Goal: Task Accomplishment & Management: Manage account settings

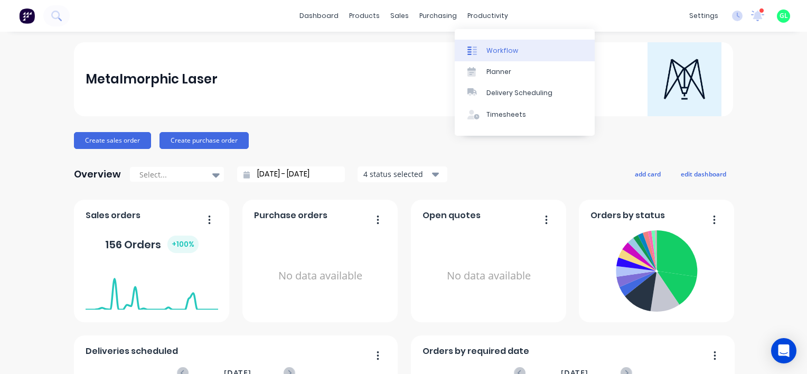
click at [504, 51] on div "Workflow" at bounding box center [502, 51] width 32 height 10
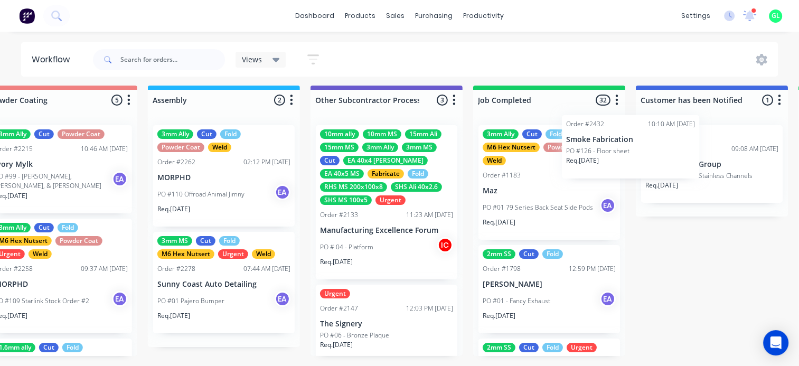
scroll to position [4, 3127]
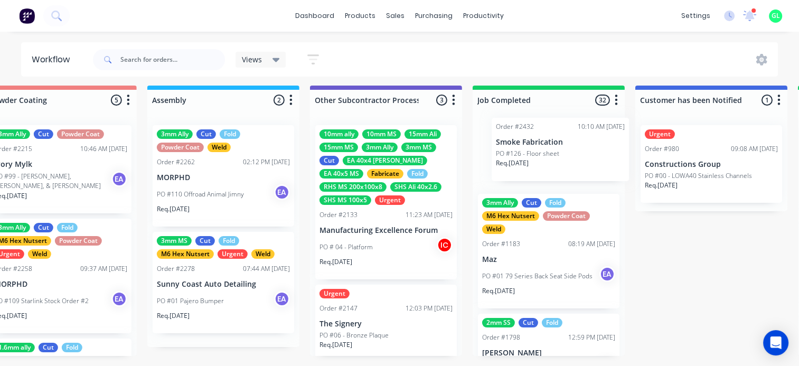
drag, startPoint x: 56, startPoint y: 264, endPoint x: 499, endPoint y: 157, distance: 456.2
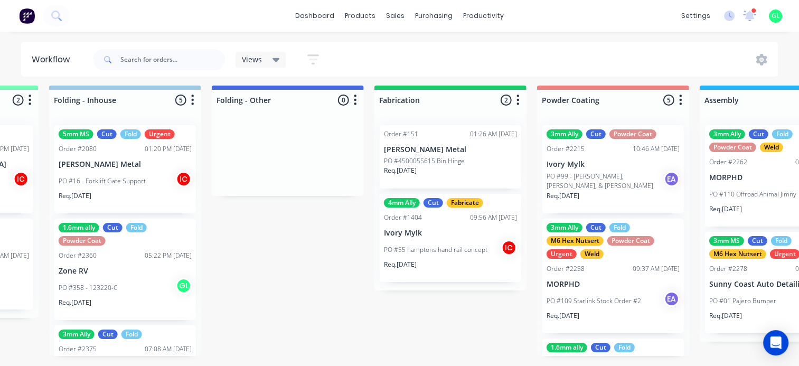
scroll to position [4, 2388]
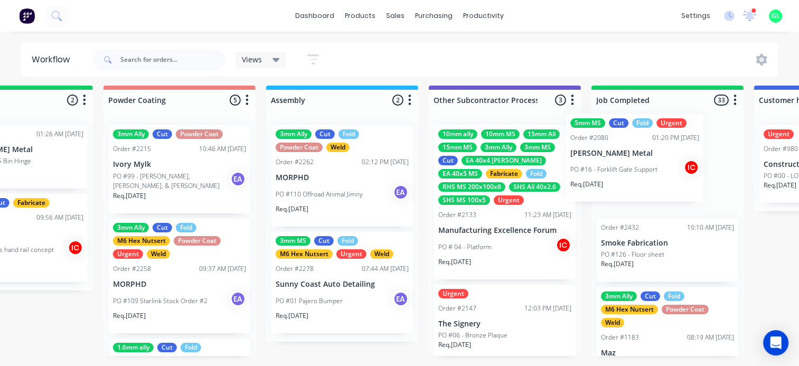
drag, startPoint x: 285, startPoint y: 185, endPoint x: 613, endPoint y: 173, distance: 329.1
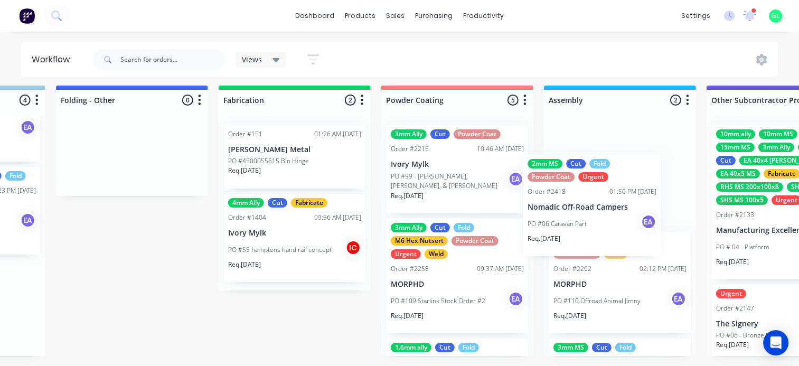
scroll to position [4, 2732]
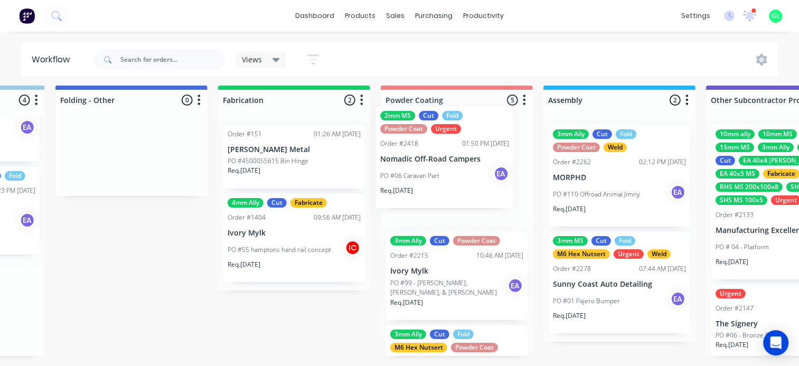
drag, startPoint x: 452, startPoint y: 231, endPoint x: 422, endPoint y: 174, distance: 64.7
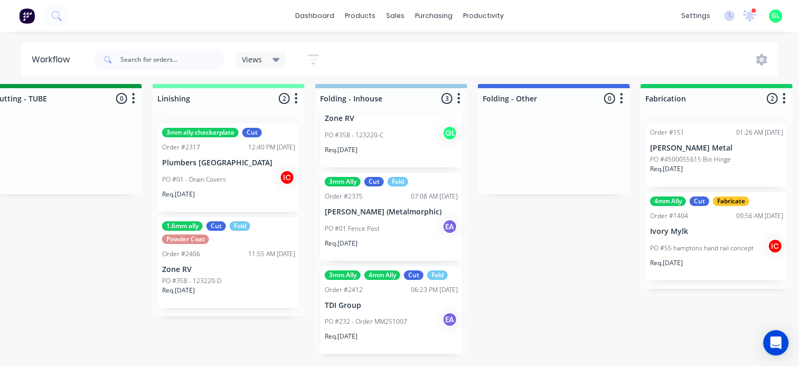
scroll to position [13, 2309]
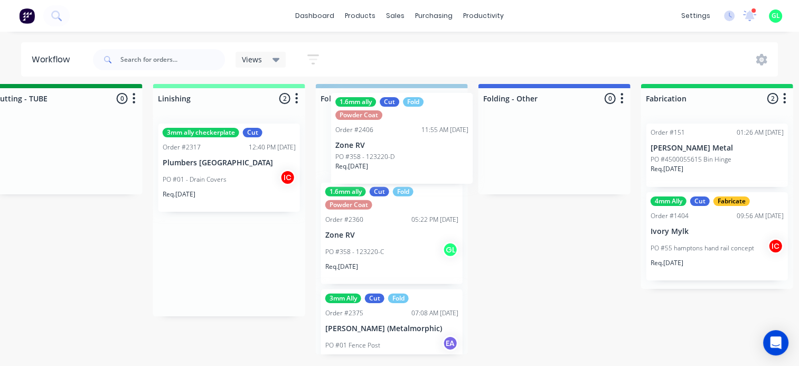
drag, startPoint x: 184, startPoint y: 287, endPoint x: 364, endPoint y: 167, distance: 215.5
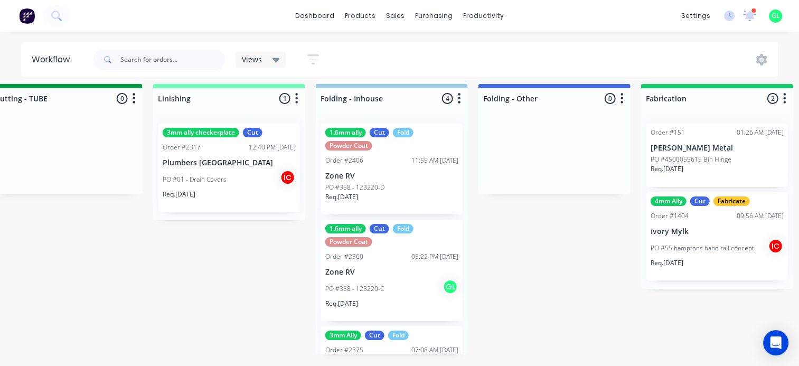
scroll to position [0, 0]
click at [398, 289] on div "PO #358 - 123220-C GL" at bounding box center [391, 289] width 133 height 20
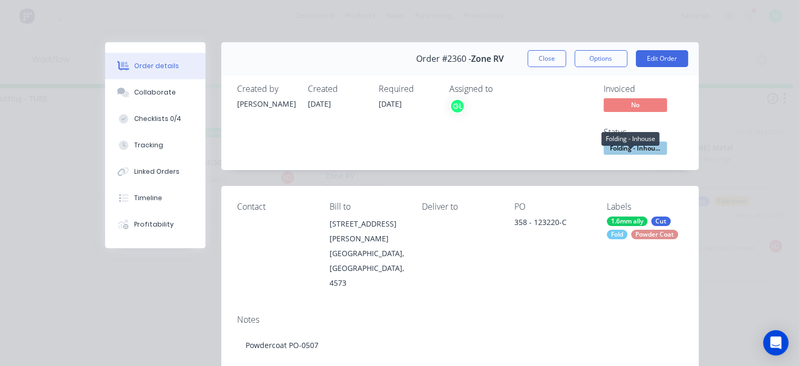
click at [637, 148] on span "Folding - Inhou..." at bounding box center [634, 147] width 63 height 13
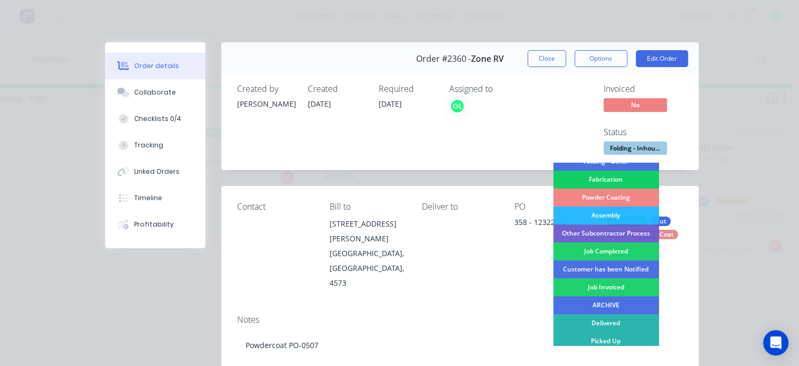
scroll to position [281, 0]
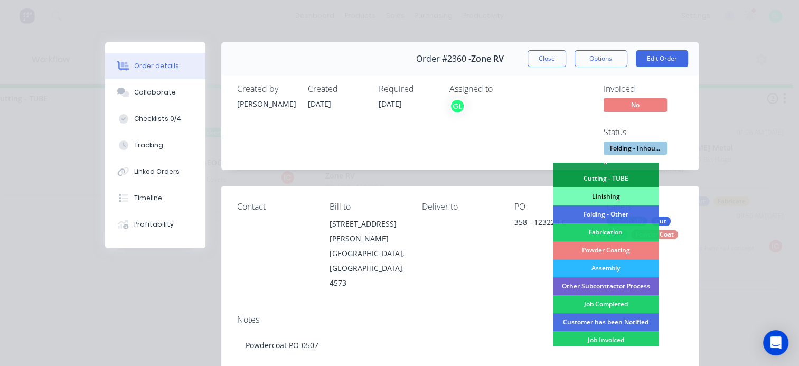
click at [623, 250] on div "Powder Coating" at bounding box center [606, 250] width 106 height 18
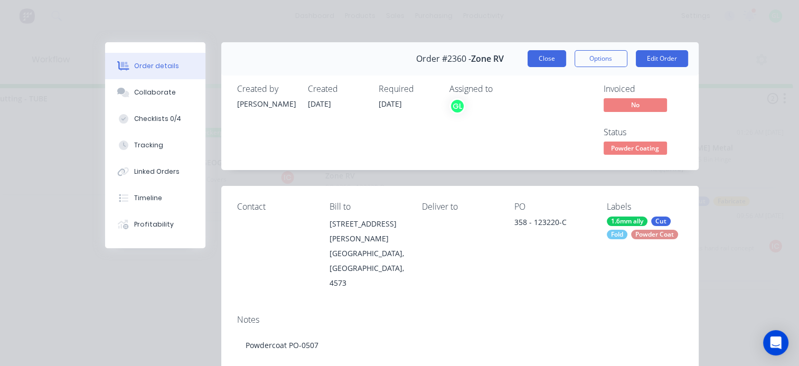
click at [541, 58] on button "Close" at bounding box center [546, 58] width 39 height 17
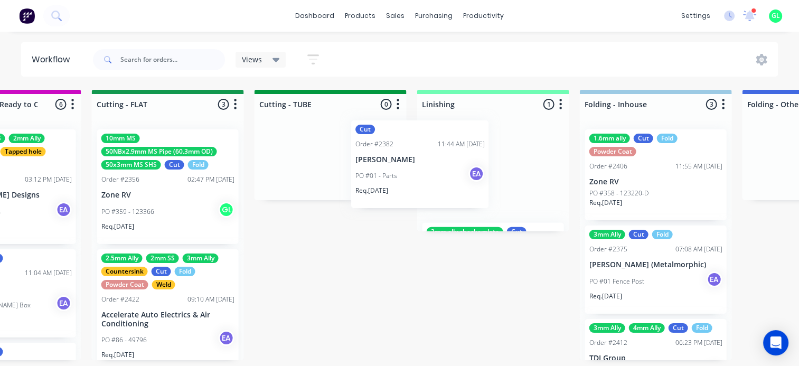
scroll to position [0, 2044]
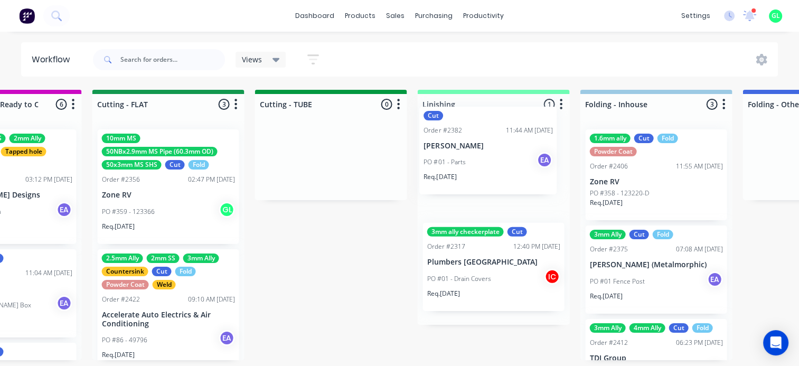
drag, startPoint x: 118, startPoint y: 184, endPoint x: 451, endPoint y: 160, distance: 333.9
click at [451, 160] on div "Submitted 19 Status colour #273444 hex #273444 Save Cancel Summaries Total orde…" at bounding box center [129, 231] width 4363 height 282
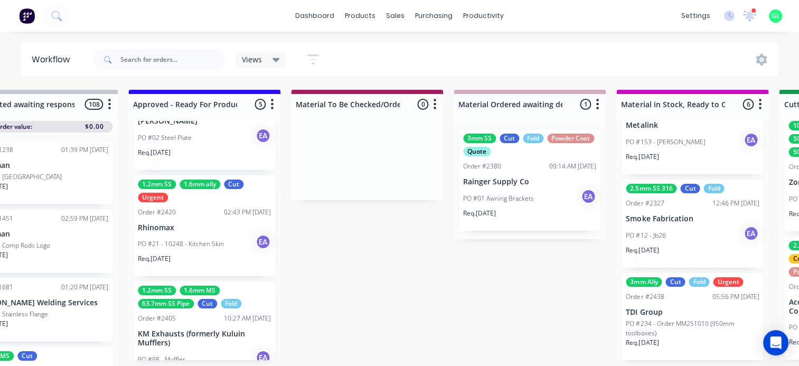
scroll to position [158, 0]
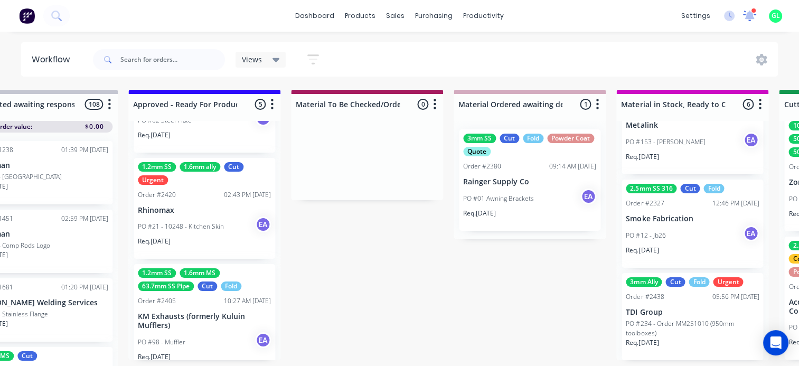
click at [744, 16] on icon at bounding box center [749, 16] width 14 height 12
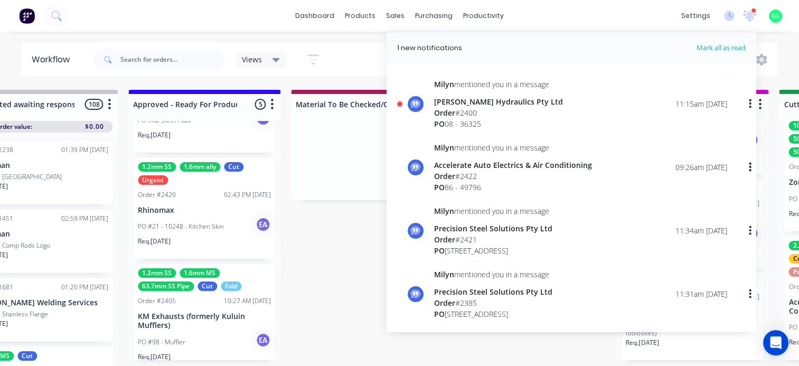
click at [499, 105] on div "[PERSON_NAME] Hydraulics Pty Ltd" at bounding box center [498, 101] width 129 height 11
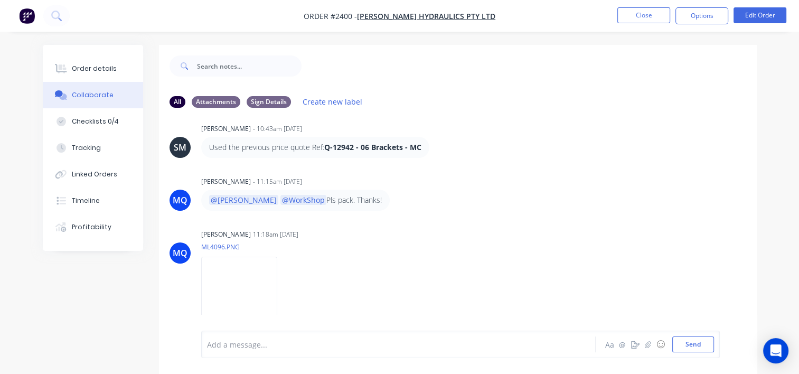
scroll to position [15, 0]
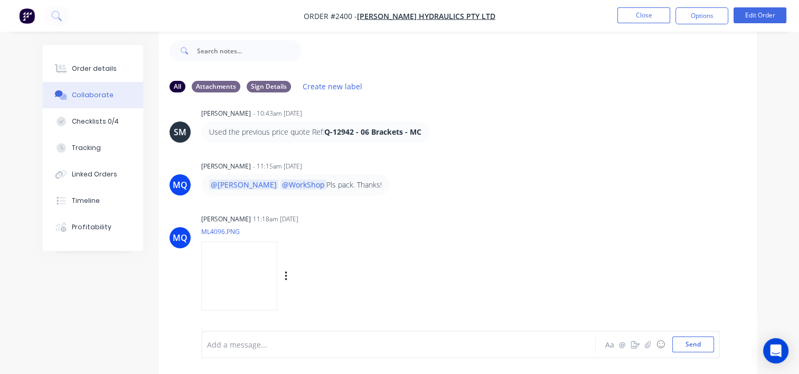
click at [277, 266] on img at bounding box center [239, 275] width 76 height 69
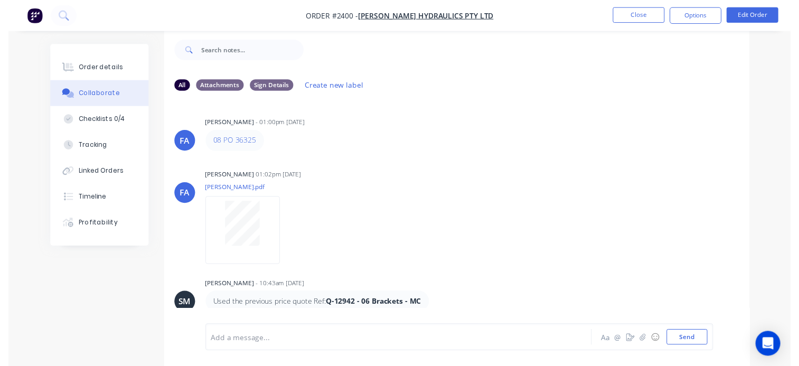
scroll to position [175, 0]
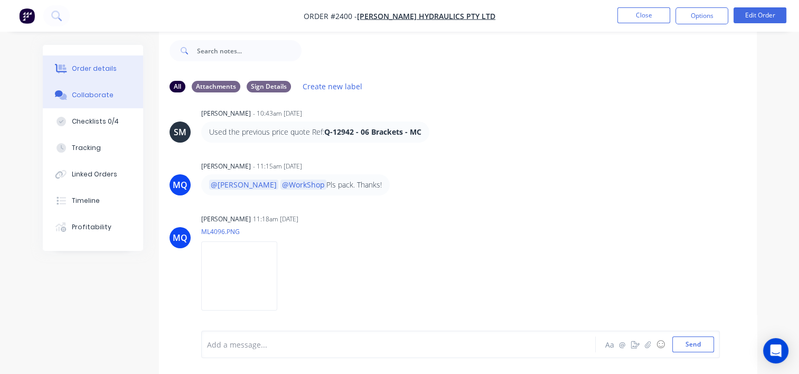
click at [109, 68] on div "Order details" at bounding box center [94, 69] width 45 height 10
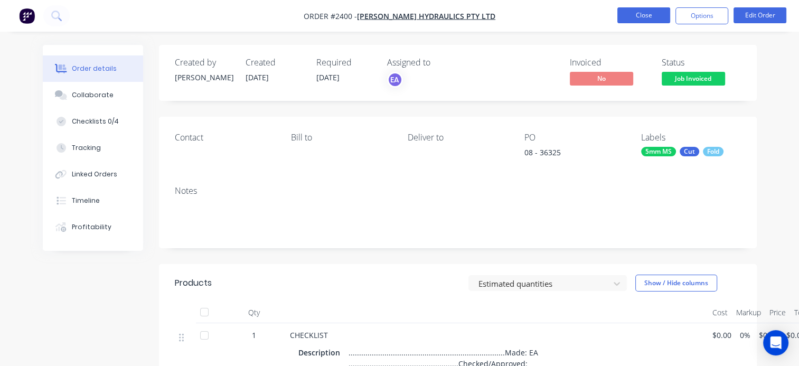
click at [646, 13] on button "Close" at bounding box center [643, 15] width 53 height 16
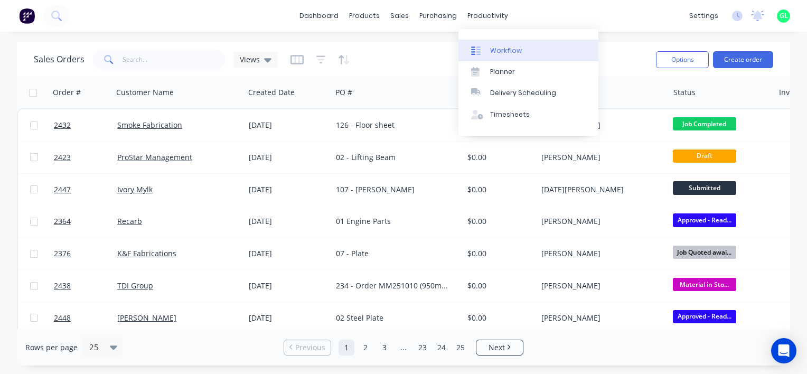
click at [506, 48] on div "Workflow" at bounding box center [506, 51] width 32 height 10
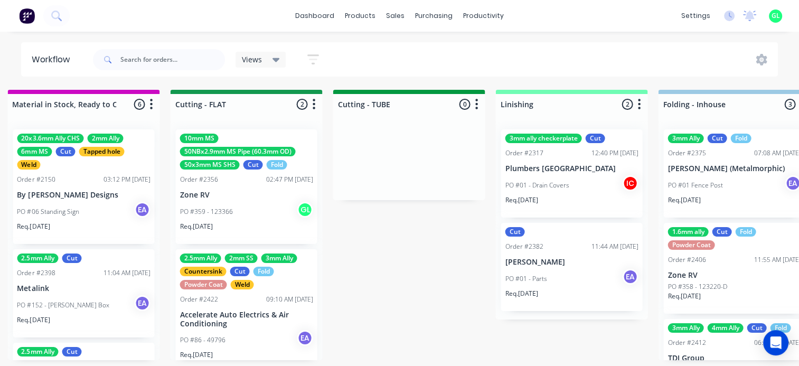
scroll to position [0, 1901]
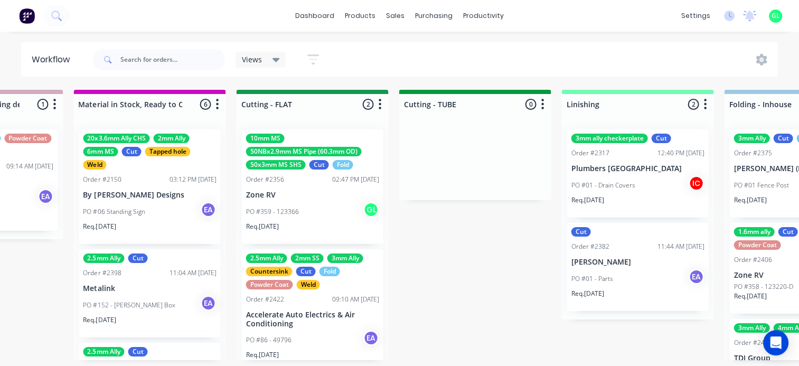
click at [308, 329] on div "2.5mm Ally 2mm SS 3mm Ally Countersink Cut Fold Powder Coat Weld Order #2422 09…" at bounding box center [311, 311] width 141 height 124
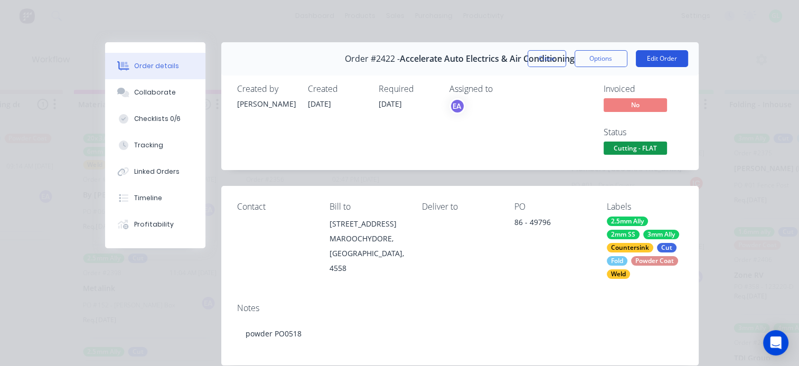
click at [641, 63] on button "Edit Order" at bounding box center [662, 58] width 52 height 17
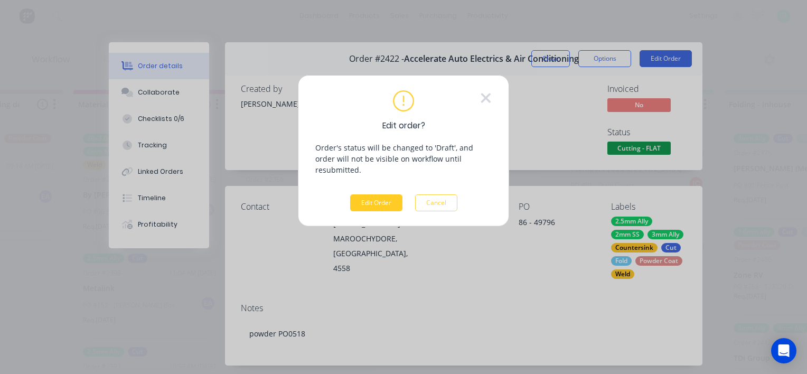
click at [373, 197] on button "Edit Order" at bounding box center [376, 202] width 52 height 17
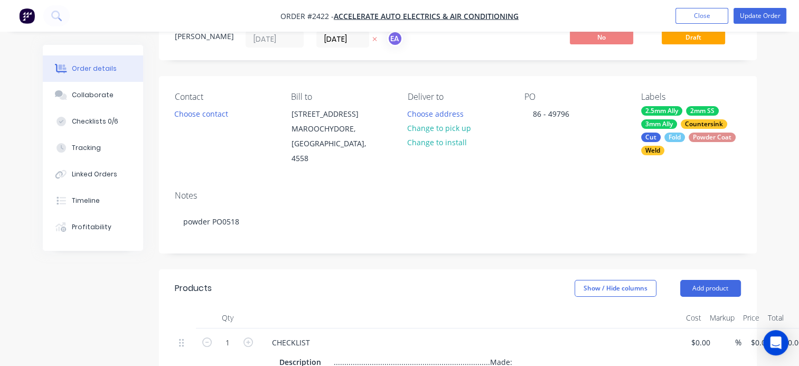
scroll to position [106, 0]
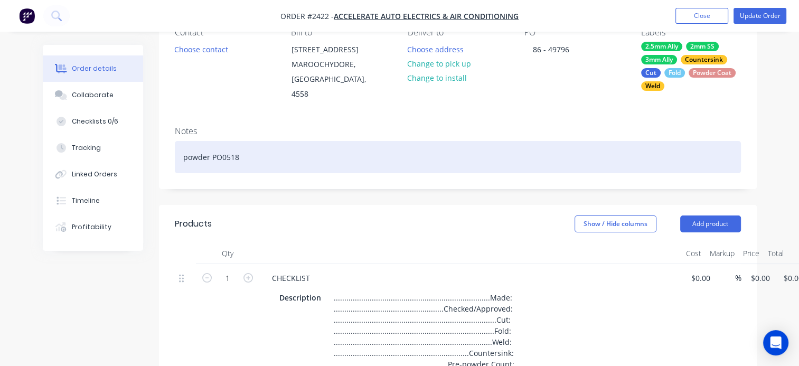
click at [250, 145] on div "powder PO0518" at bounding box center [458, 157] width 566 height 32
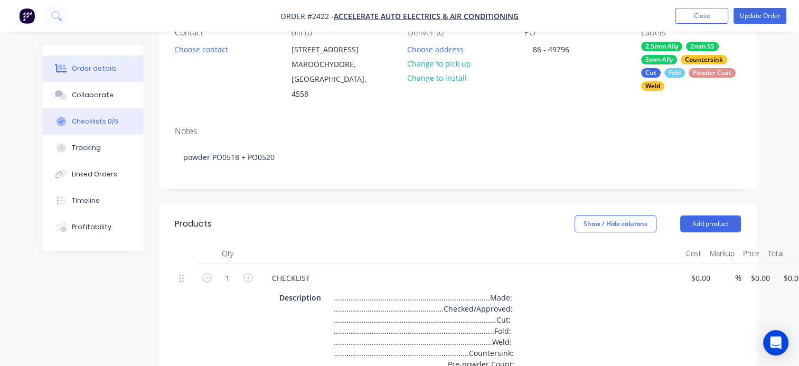
click at [90, 121] on div "Checklists 0/6" at bounding box center [95, 122] width 46 height 10
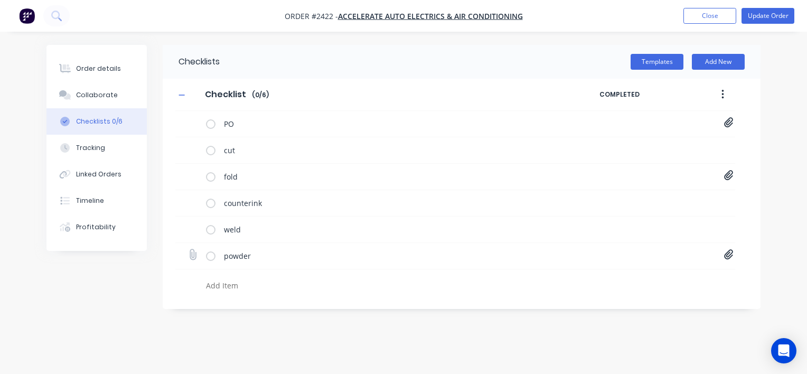
click at [725, 256] on icon at bounding box center [728, 255] width 9 height 10
click at [720, 276] on icon at bounding box center [719, 276] width 7 height 7
type textarea "x"
click at [192, 257] on icon at bounding box center [193, 255] width 14 height 14
click at [188, 249] on input "file" at bounding box center [188, 249] width 0 height 0
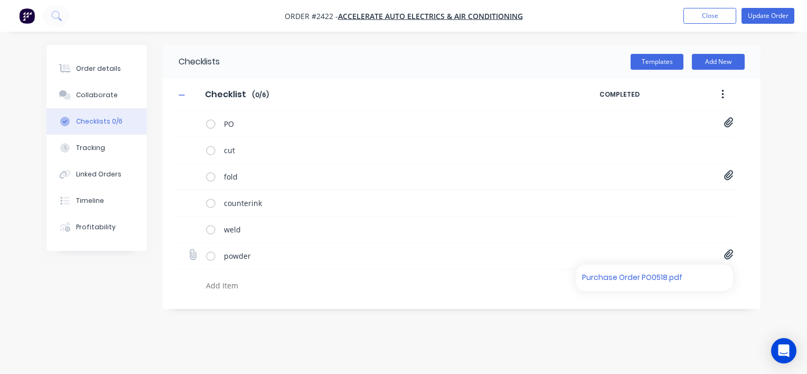
click at [196, 252] on icon at bounding box center [192, 255] width 14 height 14
click at [188, 249] on input "file" at bounding box center [188, 249] width 0 height 0
type input "C:\fakepath\Purchase Order PO0520.pdf"
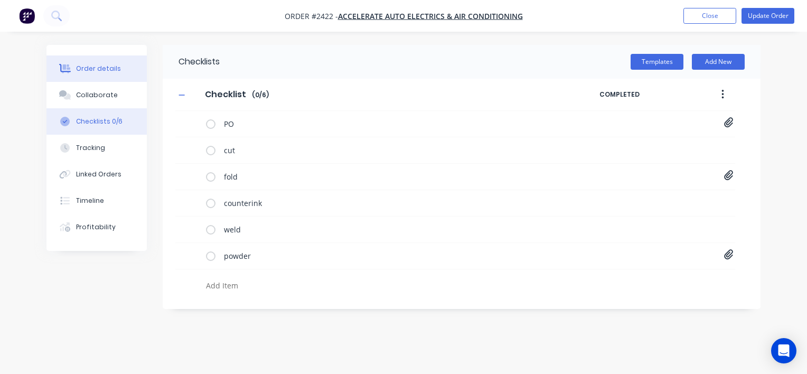
click at [100, 67] on div "Order details" at bounding box center [98, 69] width 45 height 10
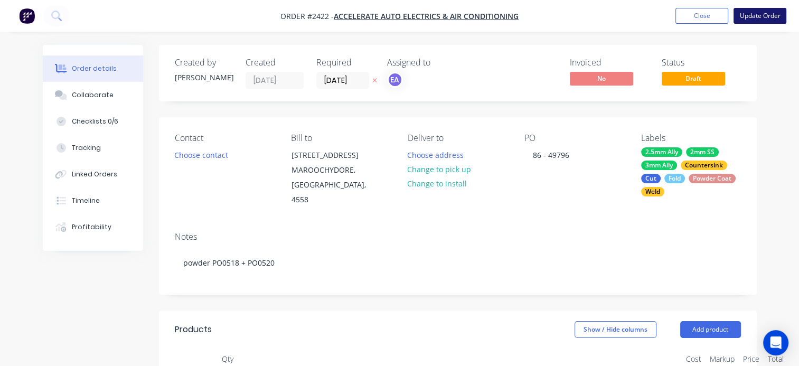
click at [754, 13] on button "Update Order" at bounding box center [759, 16] width 53 height 16
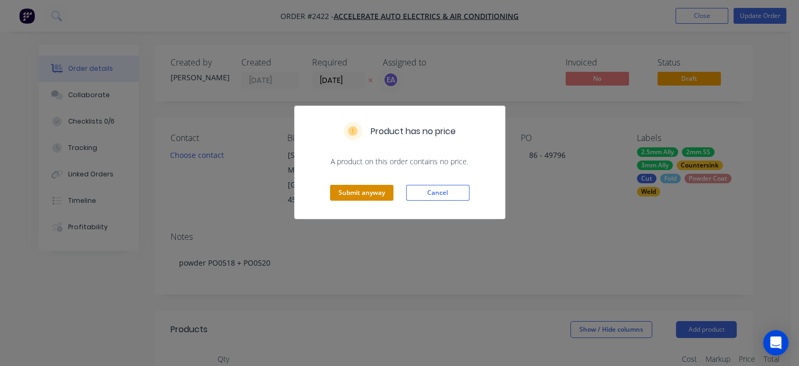
click at [367, 188] on button "Submit anyway" at bounding box center [361, 193] width 63 height 16
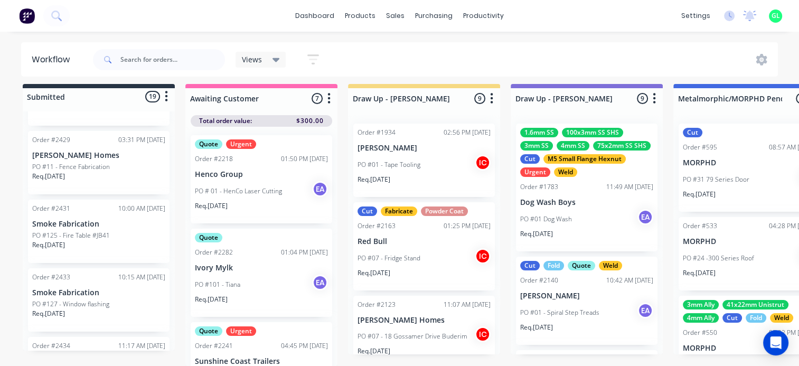
scroll to position [726, 0]
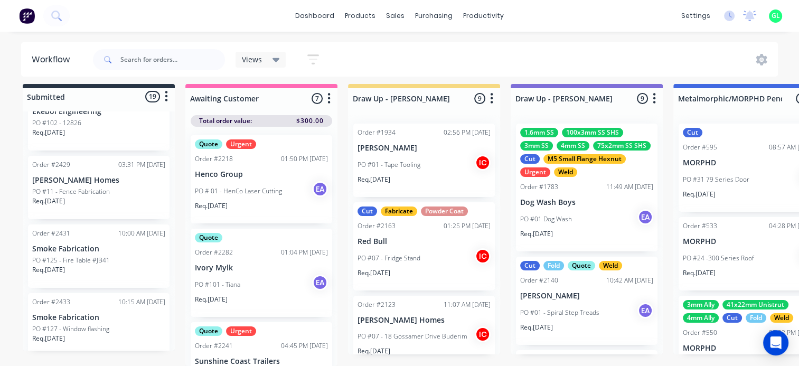
click at [105, 324] on p "PO #127 - Window flashing" at bounding box center [70, 329] width 77 height 10
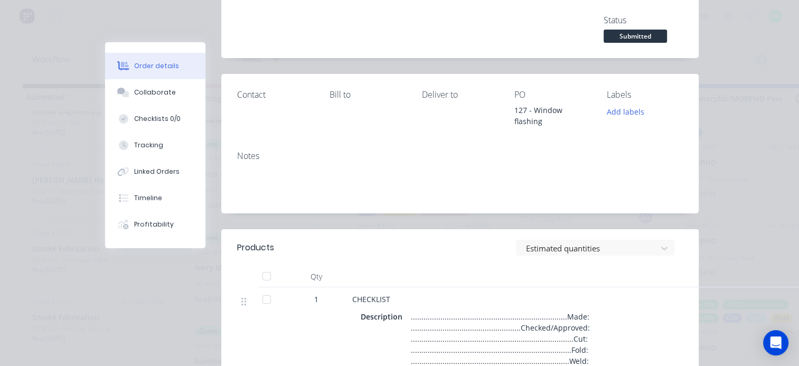
scroll to position [0, 0]
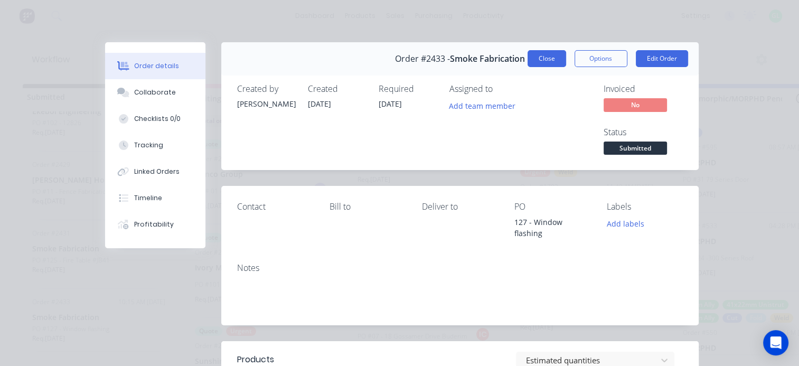
click at [542, 57] on button "Close" at bounding box center [546, 58] width 39 height 17
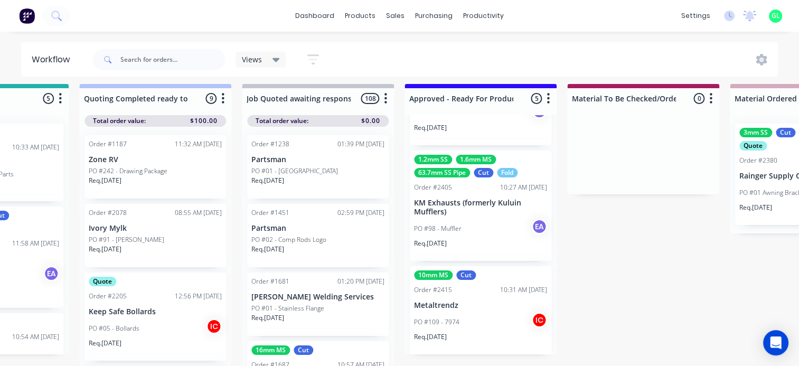
scroll to position [13, 1161]
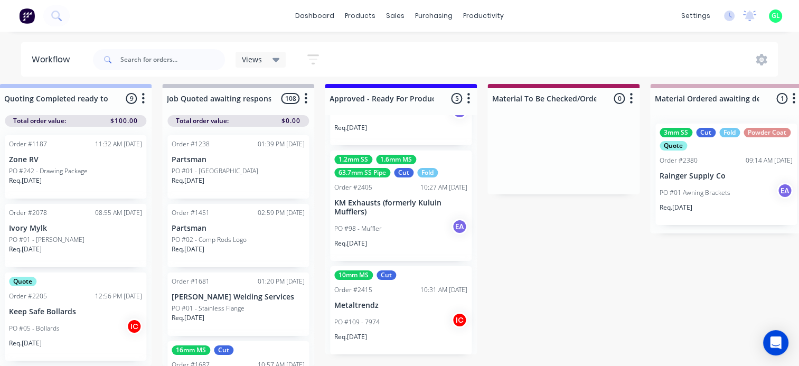
click at [388, 312] on div "PO #109 - 7974 IC" at bounding box center [400, 322] width 133 height 20
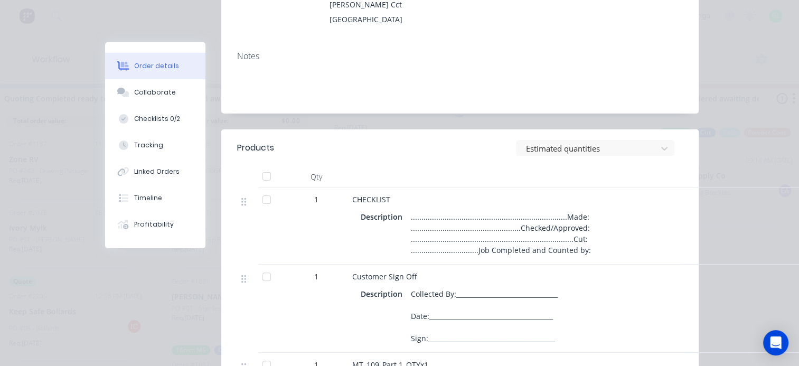
scroll to position [0, 0]
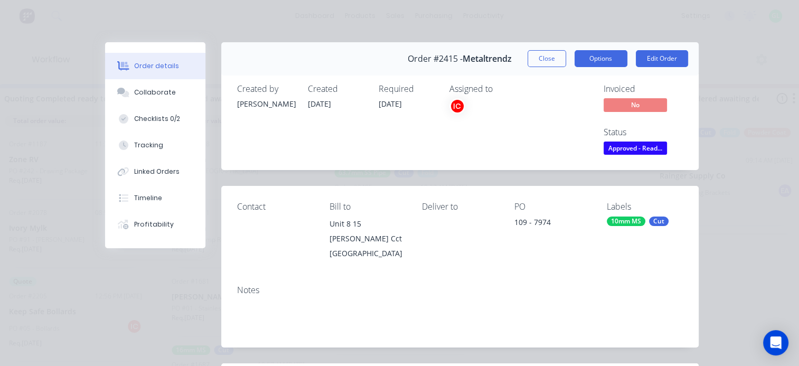
click at [611, 62] on button "Options" at bounding box center [600, 58] width 53 height 17
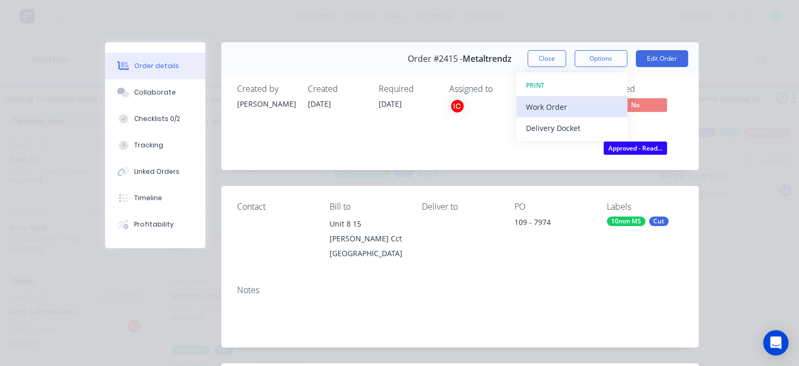
click at [562, 99] on div "Work Order" at bounding box center [572, 106] width 92 height 15
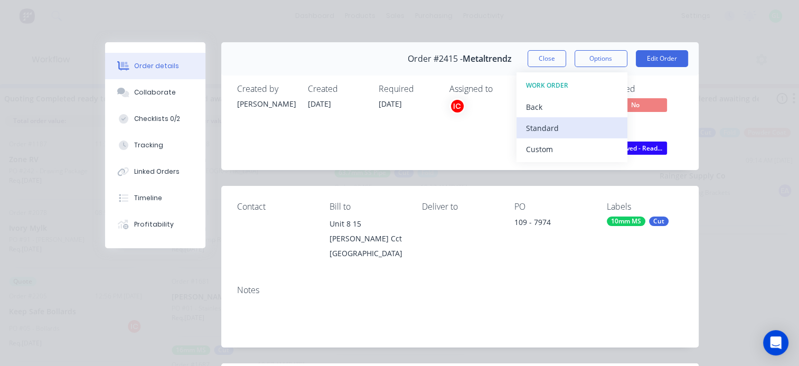
click at [543, 129] on div "Standard" at bounding box center [572, 127] width 92 height 15
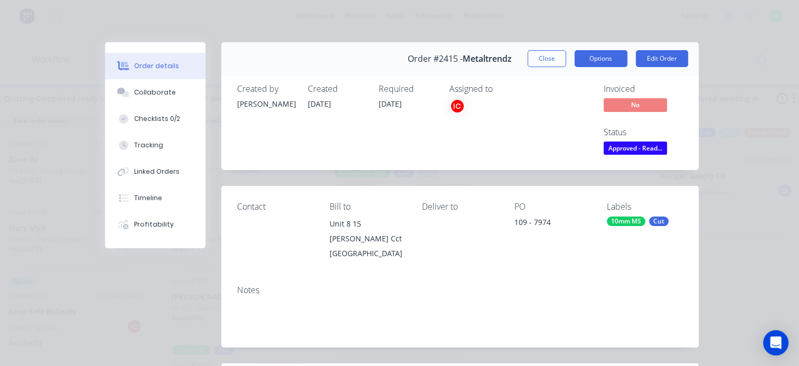
click at [590, 56] on button "Options" at bounding box center [600, 58] width 53 height 17
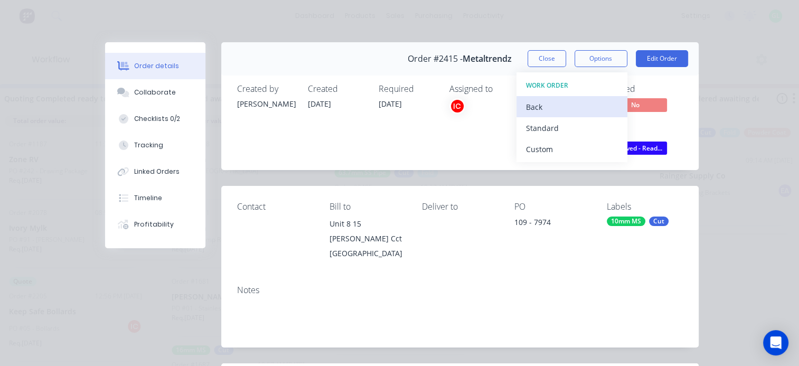
click at [542, 105] on div "Back" at bounding box center [572, 106] width 92 height 15
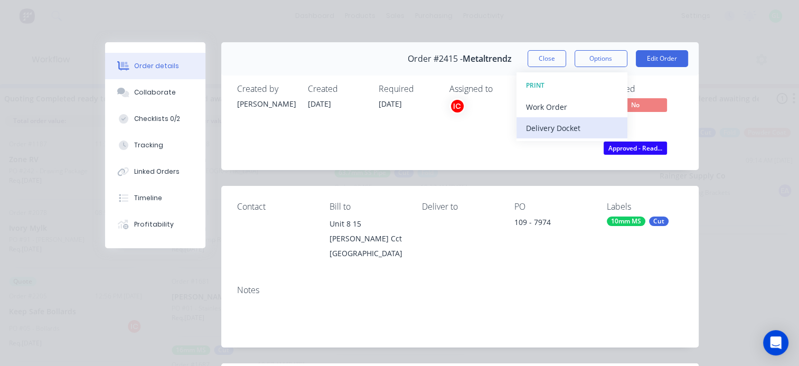
click at [545, 131] on div "Delivery Docket" at bounding box center [572, 127] width 92 height 15
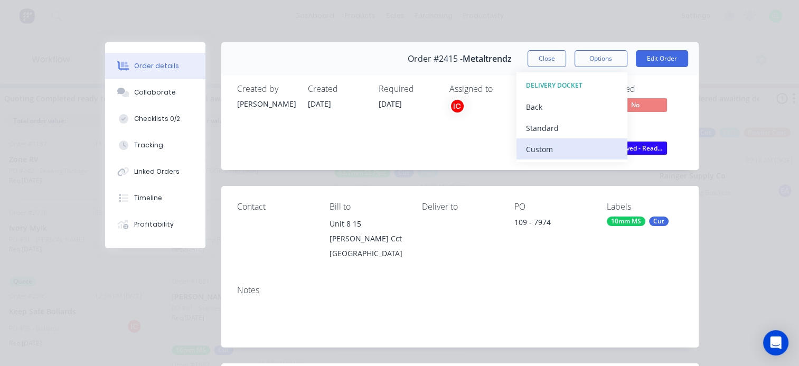
click at [541, 148] on div "Custom" at bounding box center [572, 148] width 92 height 15
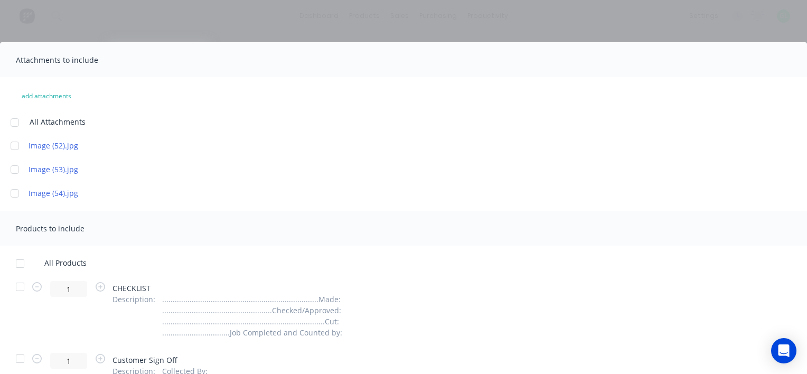
scroll to position [53, 0]
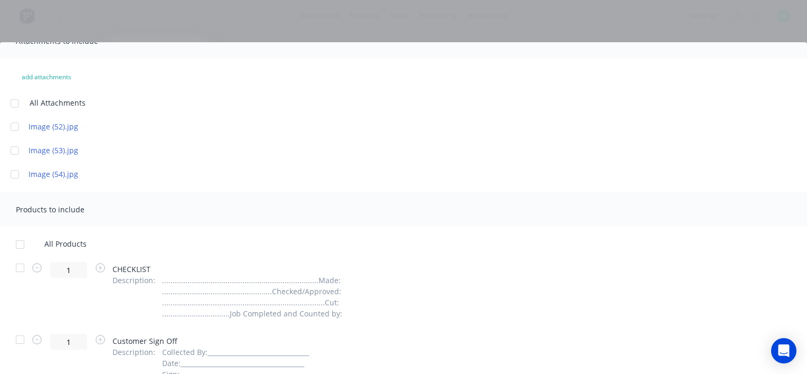
click at [20, 239] on div at bounding box center [20, 244] width 21 height 21
click at [20, 268] on div at bounding box center [20, 267] width 21 height 21
drag, startPoint x: 21, startPoint y: 338, endPoint x: 38, endPoint y: 303, distance: 39.9
click at [20, 338] on div at bounding box center [20, 339] width 21 height 21
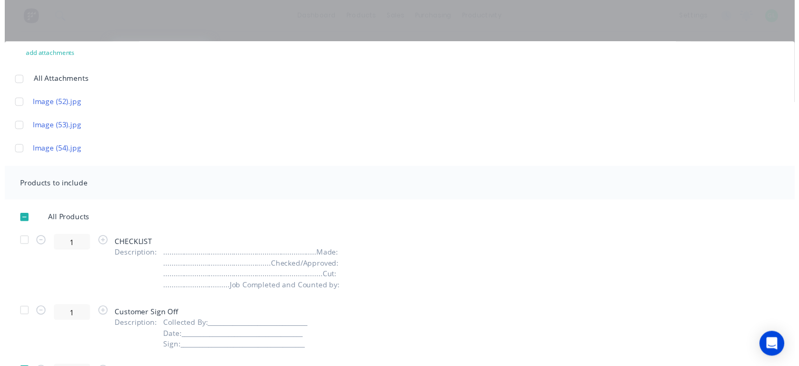
scroll to position [0, 0]
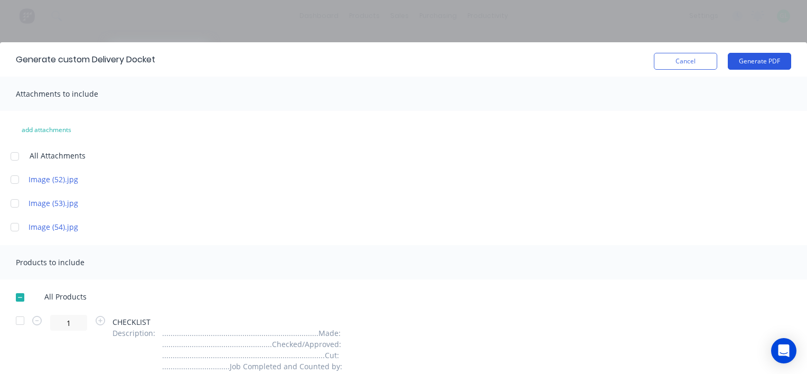
click at [740, 66] on button "Generate PDF" at bounding box center [758, 61] width 63 height 17
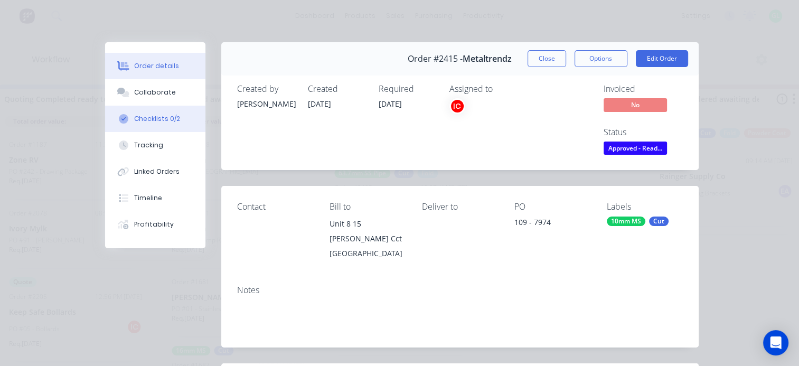
click at [156, 116] on div "Checklists 0/2" at bounding box center [157, 119] width 46 height 10
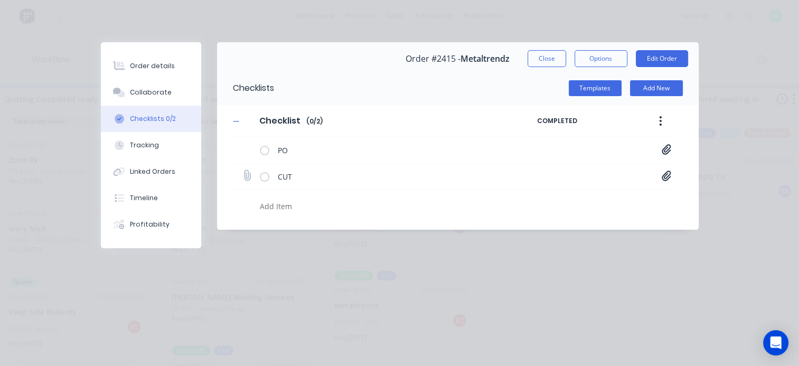
click at [665, 173] on icon at bounding box center [667, 176] width 10 height 11
click at [562, 195] on link "MT_109_Master.pdf" at bounding box center [581, 198] width 123 height 11
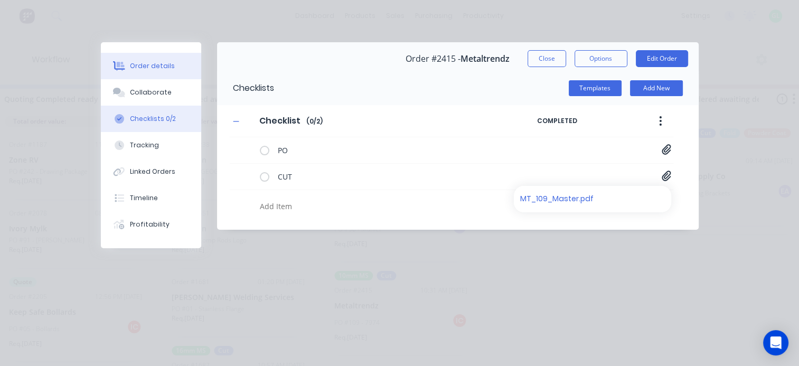
click at [148, 69] on div "Order details" at bounding box center [152, 66] width 45 height 10
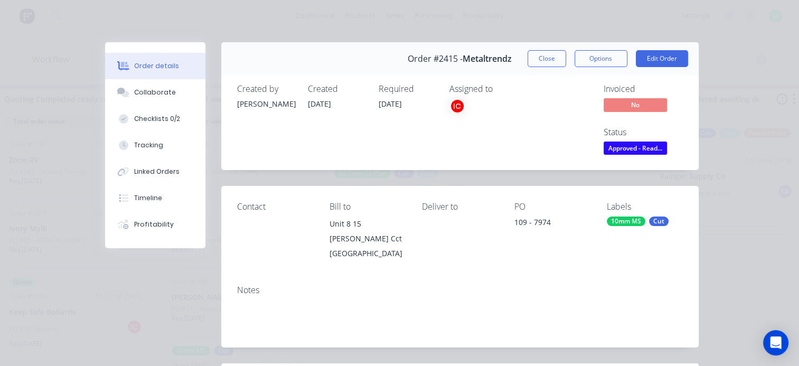
click at [627, 150] on span "Approved - Read..." at bounding box center [634, 147] width 63 height 13
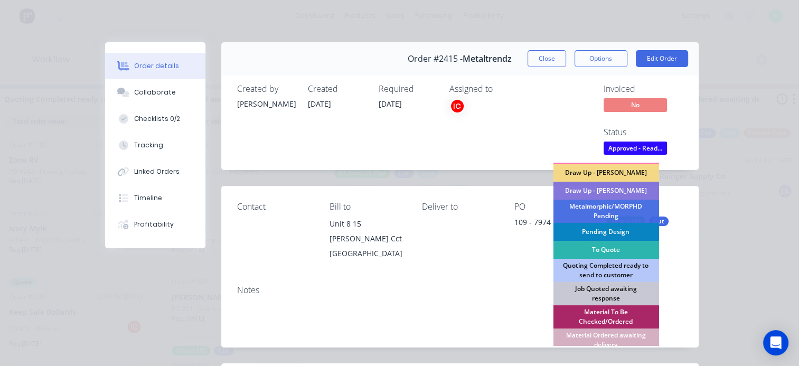
scroll to position [158, 0]
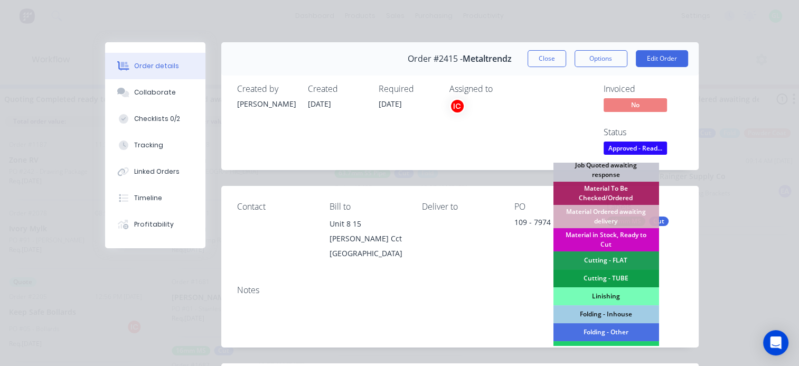
click at [600, 237] on div "Material in Stock, Ready to Cut" at bounding box center [606, 239] width 106 height 23
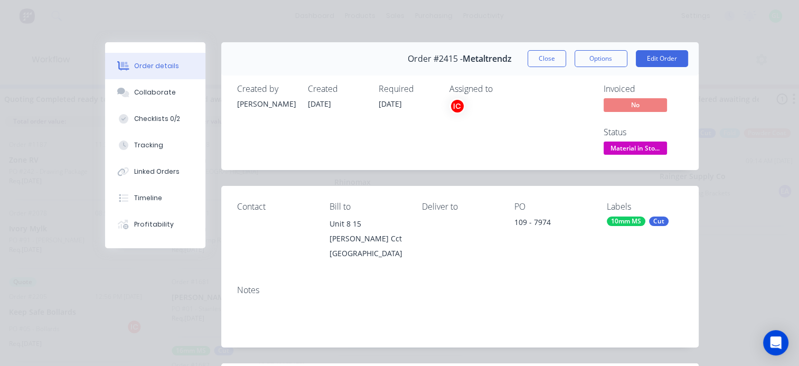
scroll to position [173, 0]
click at [531, 60] on button "Close" at bounding box center [546, 58] width 39 height 17
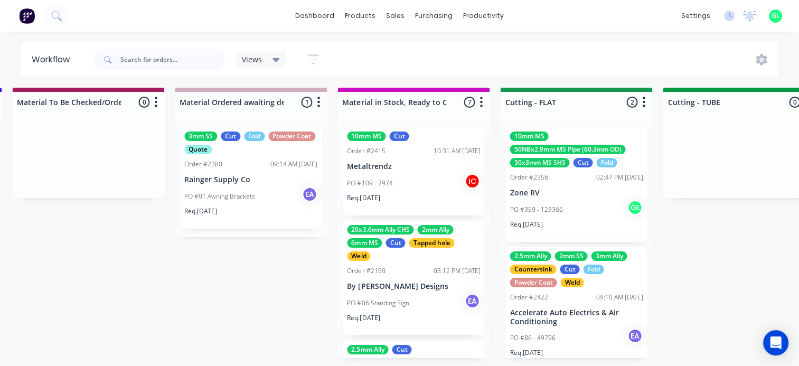
scroll to position [0, 1637]
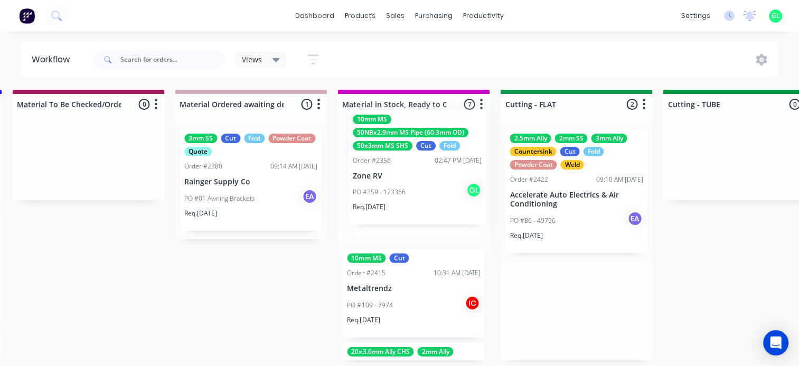
drag, startPoint x: 558, startPoint y: 209, endPoint x: 395, endPoint y: 189, distance: 163.8
click at [395, 189] on div "Submitted 19 Status colour #273444 hex #273444 Save Cancel Summaries Total orde…" at bounding box center [536, 231] width 4363 height 282
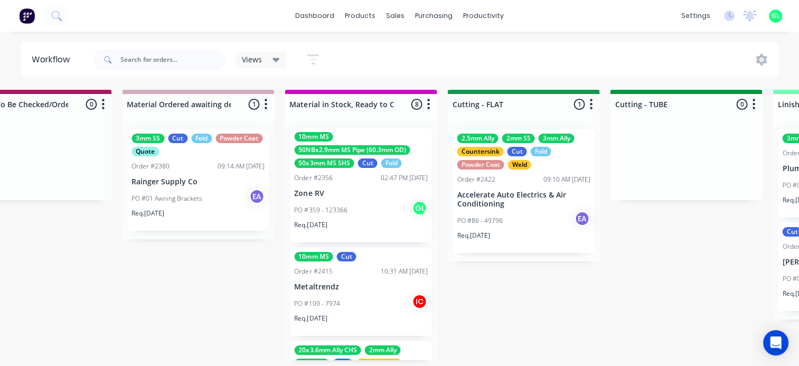
scroll to position [0, 0]
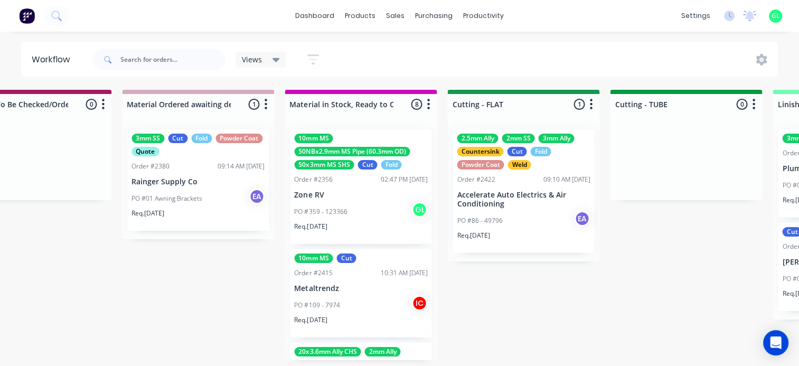
click at [357, 202] on div "PO #359 - 123366 GL" at bounding box center [360, 212] width 133 height 20
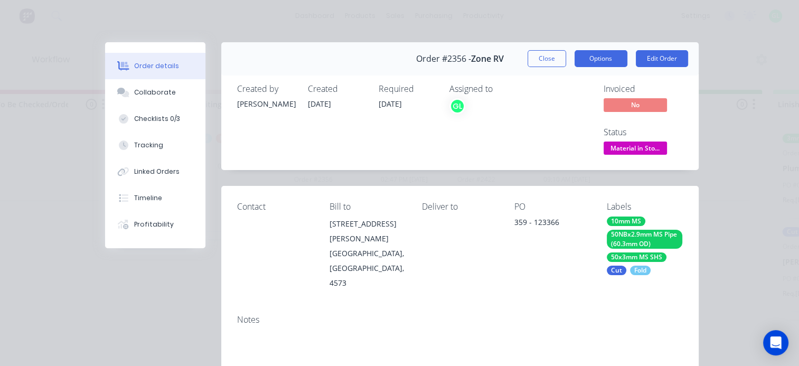
click at [588, 63] on button "Options" at bounding box center [600, 58] width 53 height 17
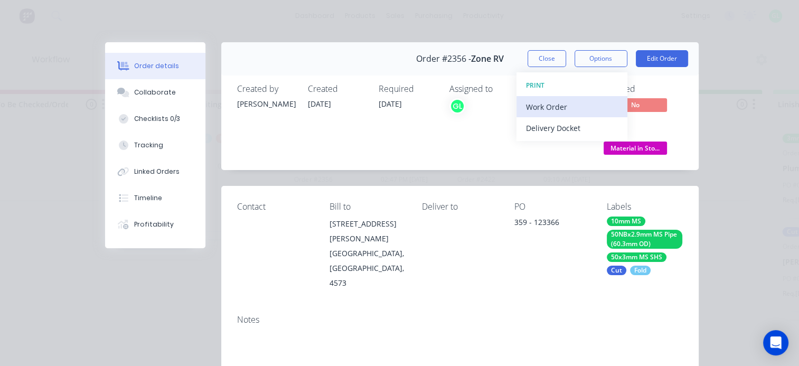
click at [559, 106] on div "Work Order" at bounding box center [572, 106] width 92 height 15
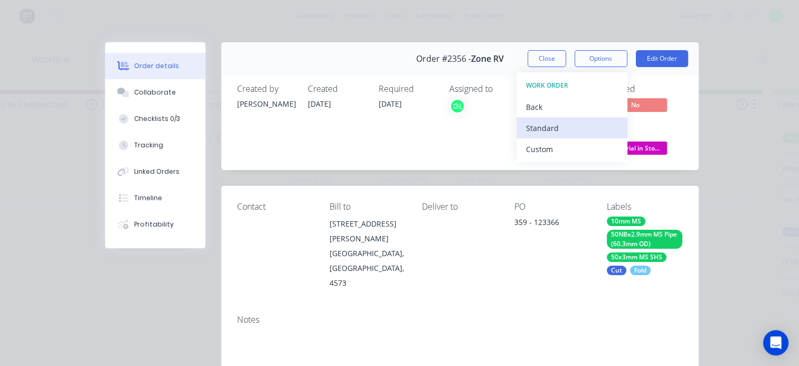
click at [550, 128] on div "Standard" at bounding box center [572, 127] width 92 height 15
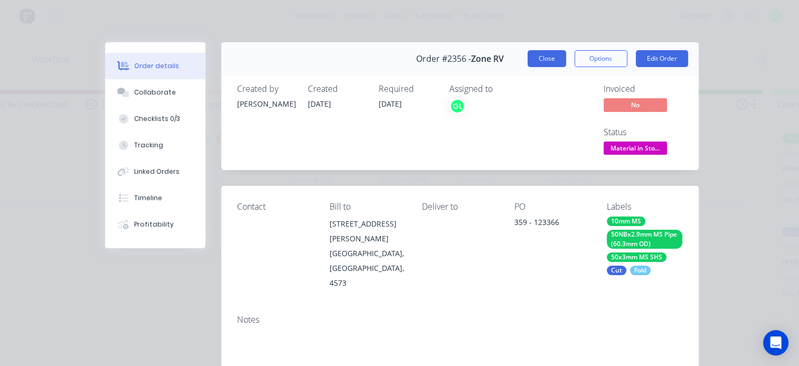
click at [545, 54] on button "Close" at bounding box center [546, 58] width 39 height 17
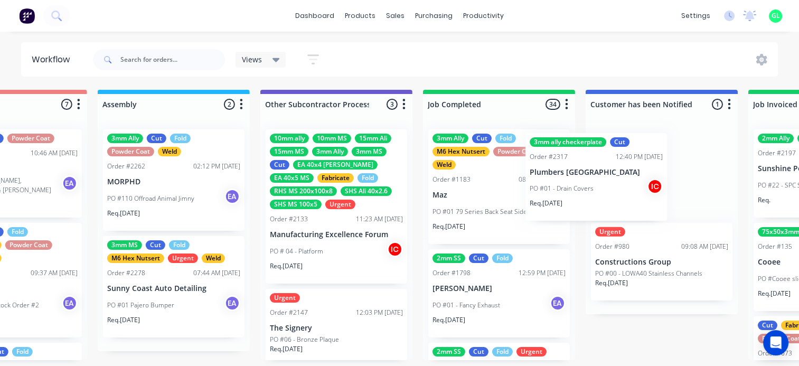
scroll to position [0, 3185]
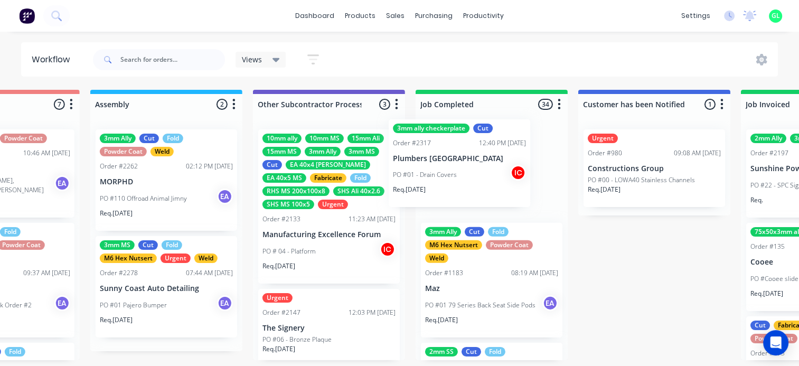
drag, startPoint x: 487, startPoint y: 195, endPoint x: 447, endPoint y: 180, distance: 43.4
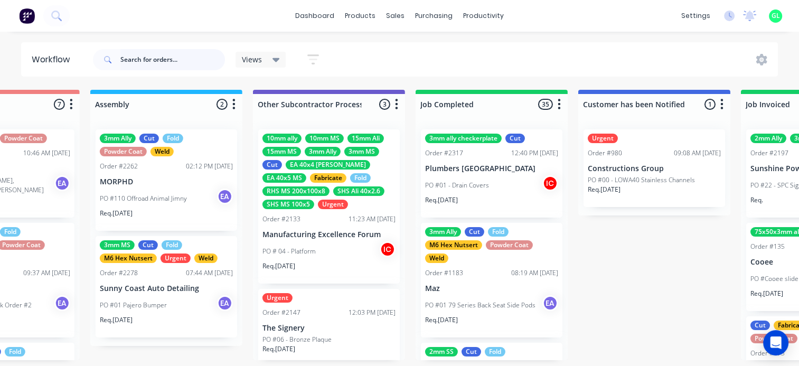
click at [156, 63] on input "text" at bounding box center [172, 59] width 105 height 21
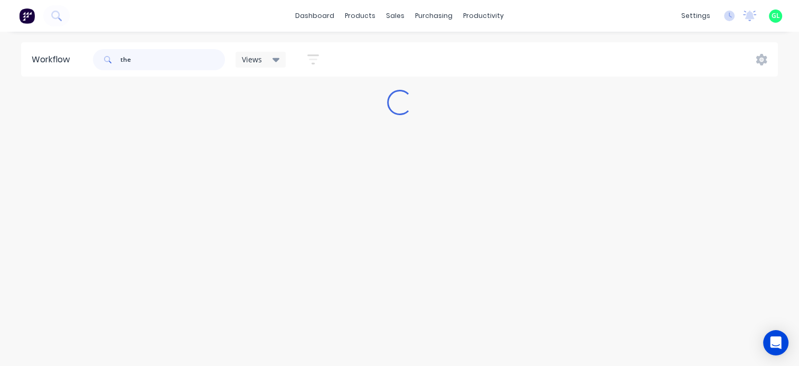
scroll to position [0, 0]
type input "the"
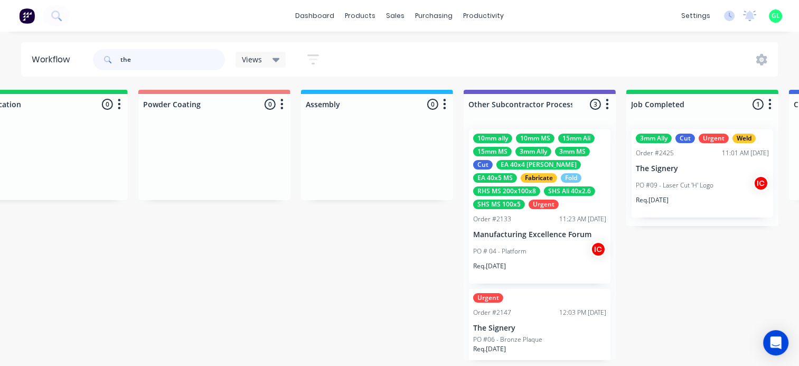
scroll to position [0, 3062]
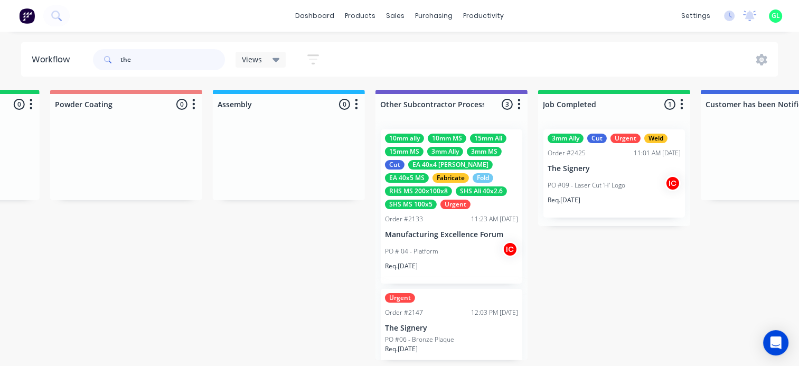
click at [125, 60] on input "the" at bounding box center [172, 59] width 105 height 21
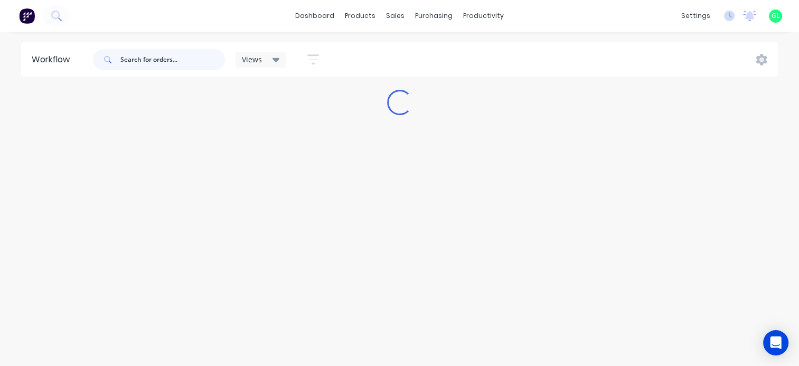
scroll to position [0, 0]
